Goal: Task Accomplishment & Management: Manage account settings

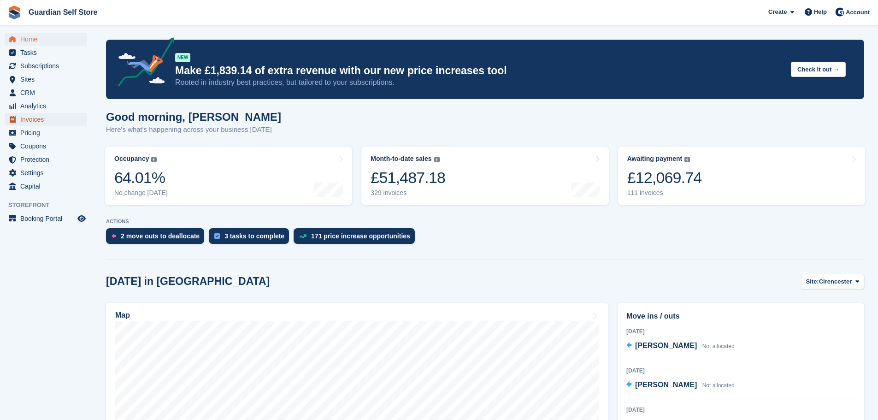
click at [44, 120] on span "Invoices" at bounding box center [47, 119] width 55 height 13
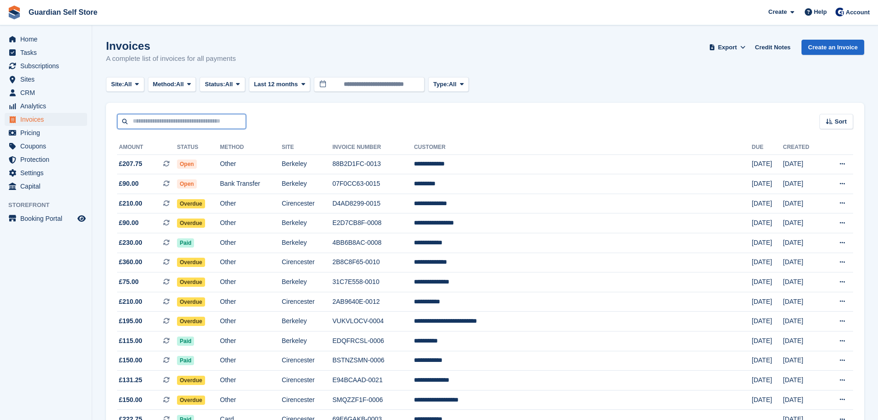
click at [154, 120] on input "text" at bounding box center [181, 121] width 129 height 15
type input "****"
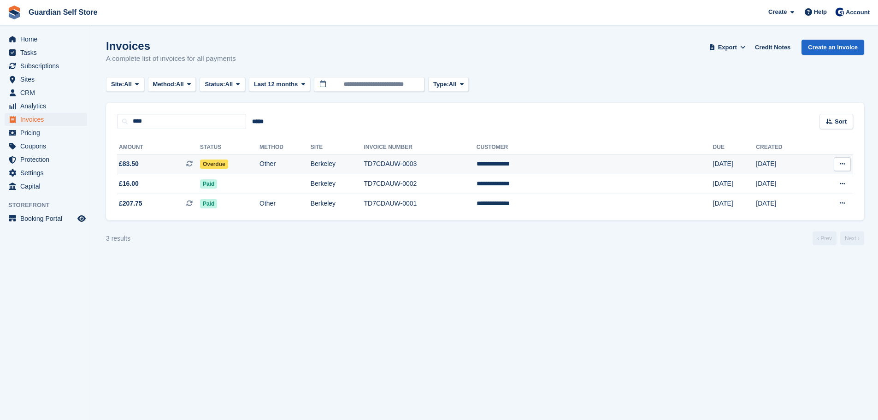
click at [147, 165] on span "£83.50 This is a recurring subscription invoice." at bounding box center [158, 164] width 83 height 10
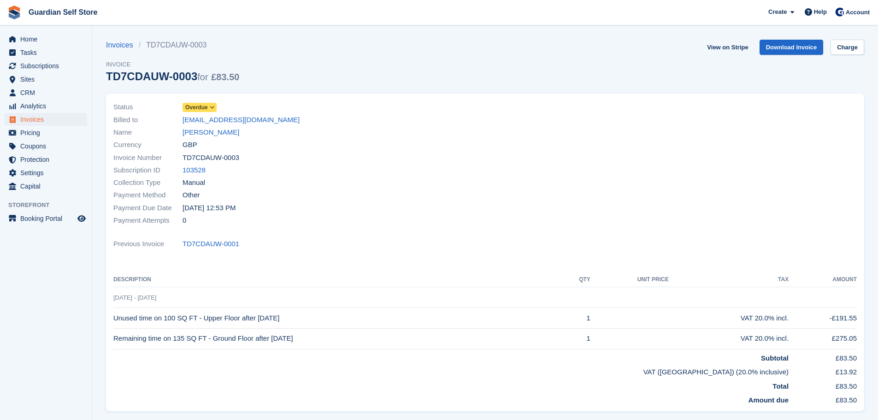
click at [213, 107] on icon at bounding box center [212, 108] width 5 height 6
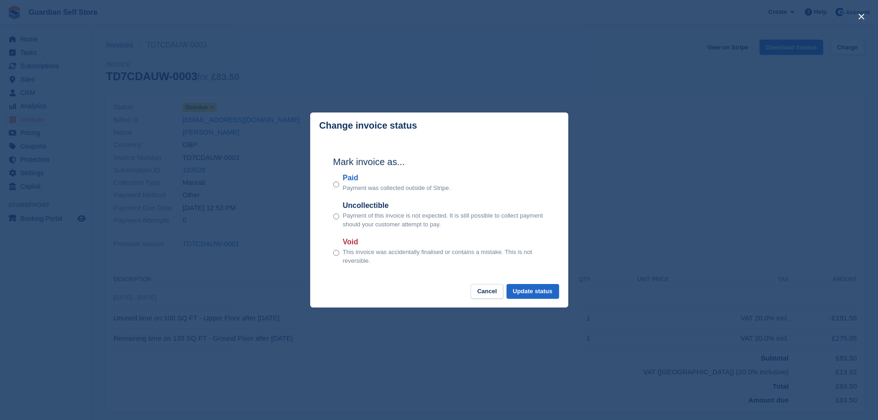
click at [351, 182] on label "Paid" at bounding box center [397, 177] width 108 height 11
click at [537, 286] on button "Update status" at bounding box center [532, 291] width 53 height 15
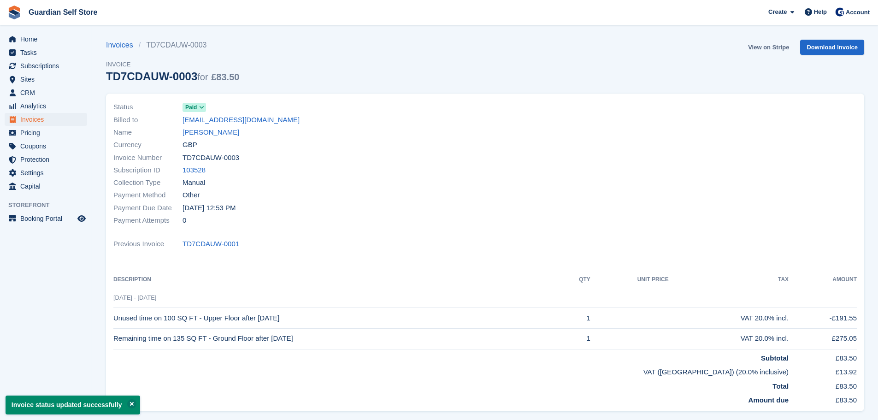
click at [756, 46] on link "View on Stripe" at bounding box center [768, 47] width 48 height 15
click at [38, 120] on span "Invoices" at bounding box center [47, 119] width 55 height 13
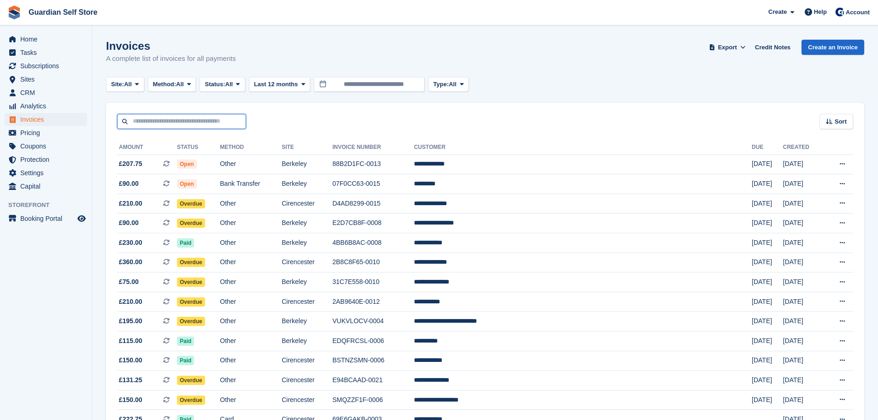
click at [168, 125] on input "text" at bounding box center [181, 121] width 129 height 15
type input "****"
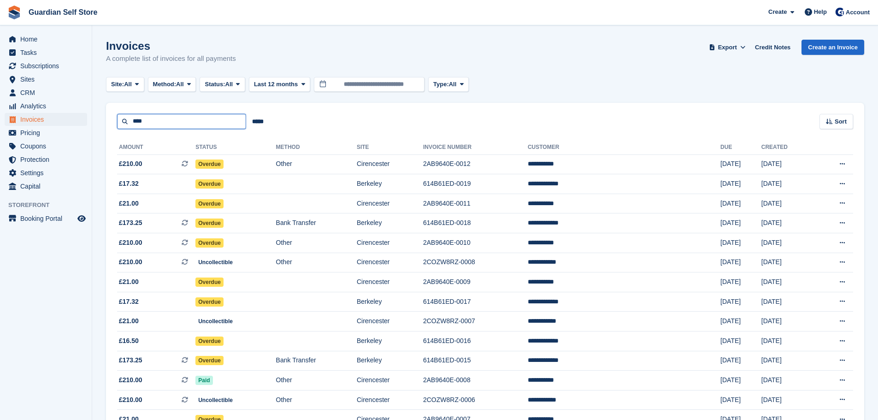
drag, startPoint x: 153, startPoint y: 128, endPoint x: 135, endPoint y: 100, distance: 33.5
type input "******"
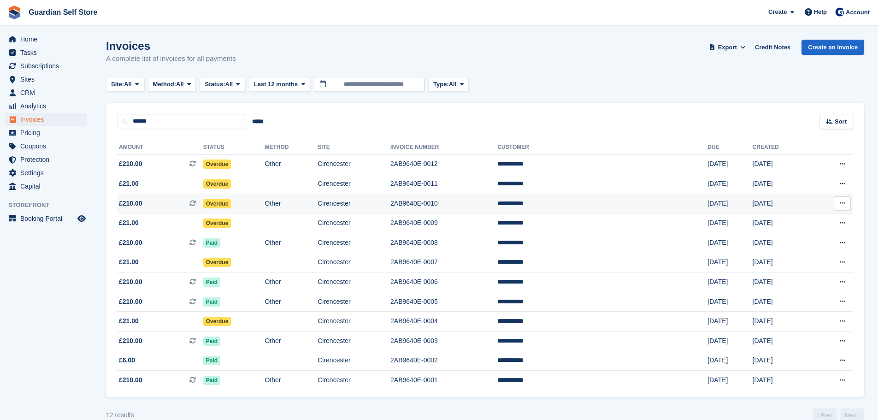
click at [181, 204] on span "£210.00 This is a recurring subscription invoice." at bounding box center [160, 204] width 86 height 10
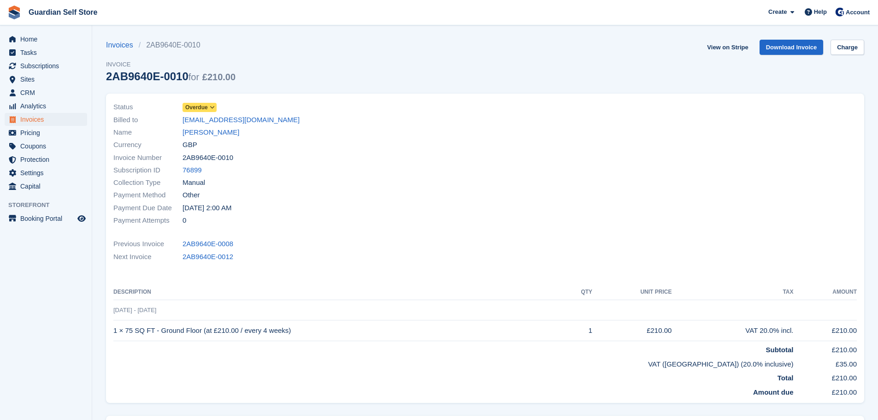
click at [201, 105] on span "Overdue" at bounding box center [196, 107] width 23 height 8
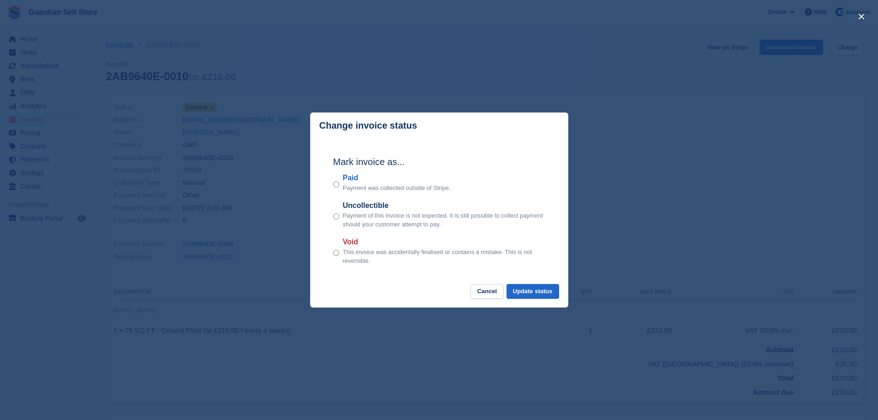
click at [354, 176] on label "Paid" at bounding box center [397, 177] width 108 height 11
click at [546, 295] on button "Update status" at bounding box center [532, 291] width 53 height 15
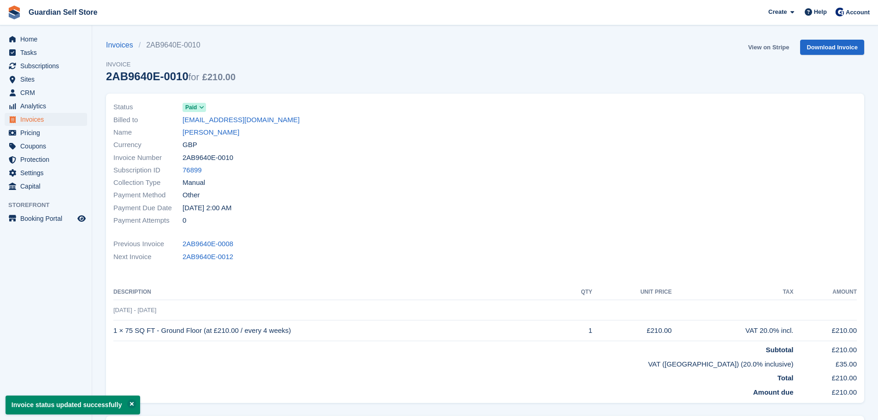
click at [753, 45] on link "View on Stripe" at bounding box center [768, 47] width 48 height 15
click at [41, 121] on span "Invoices" at bounding box center [47, 119] width 55 height 13
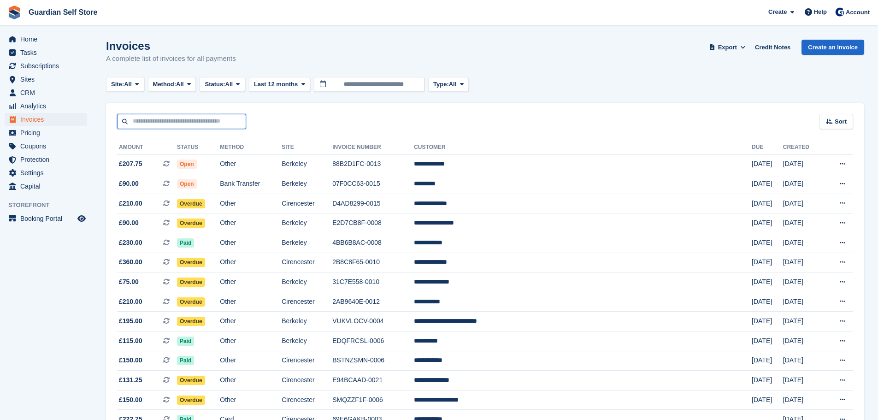
click at [164, 121] on input "text" at bounding box center [181, 121] width 129 height 15
type input "****"
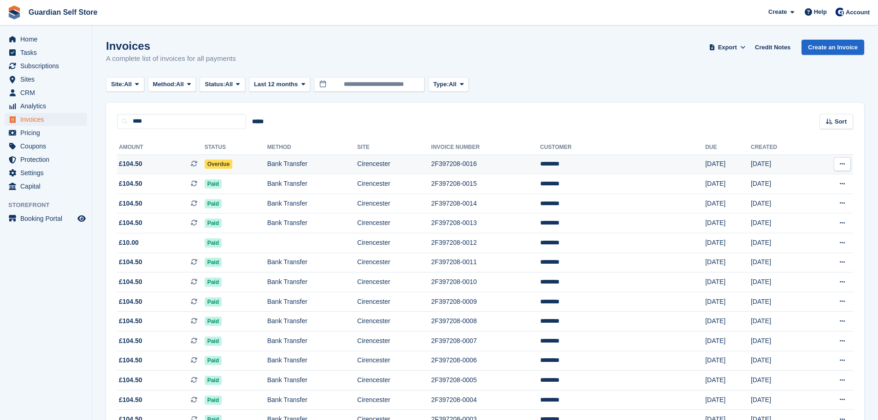
click at [156, 159] on span "£104.50 This is a recurring subscription invoice." at bounding box center [161, 164] width 88 height 10
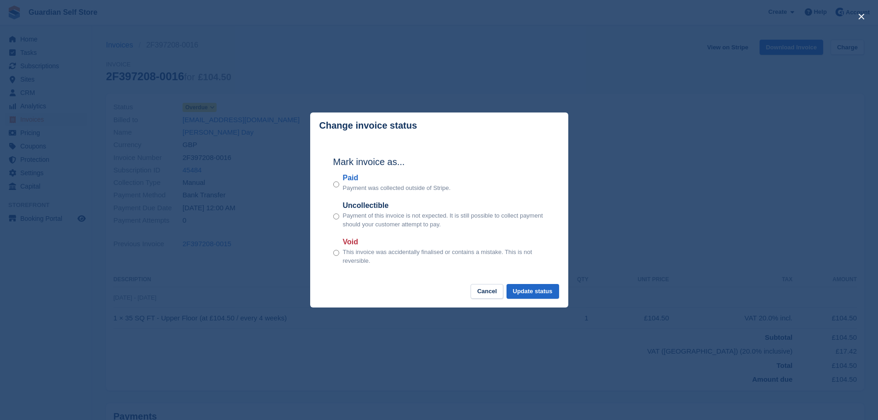
click at [350, 180] on label "Paid" at bounding box center [397, 177] width 108 height 11
click at [542, 290] on button "Update status" at bounding box center [532, 291] width 53 height 15
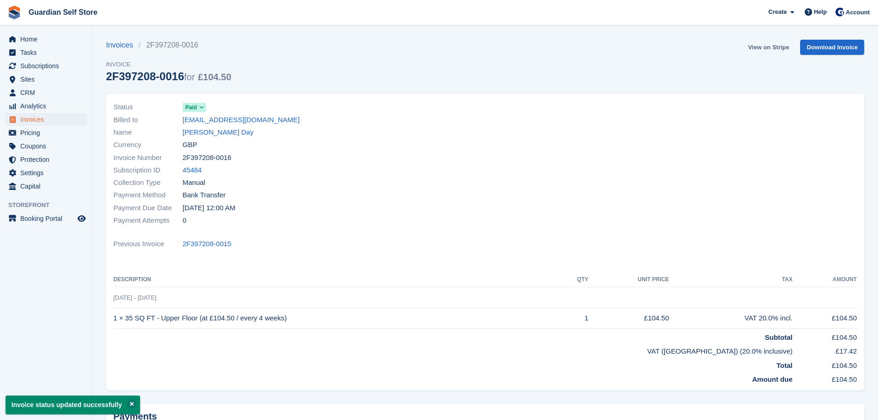
click at [759, 44] on link "View on Stripe" at bounding box center [768, 47] width 48 height 15
